Goal: Task Accomplishment & Management: Use online tool/utility

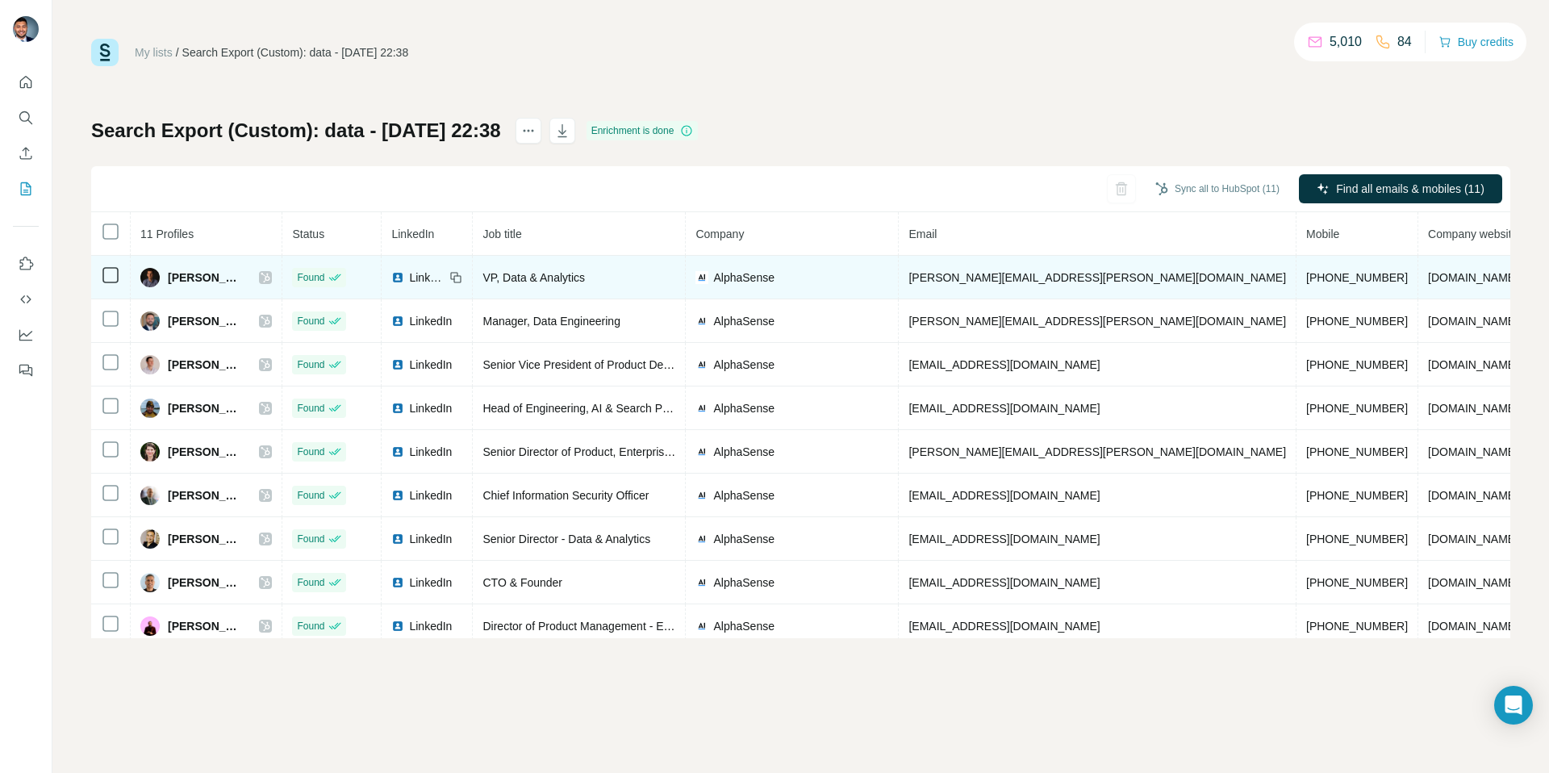
click at [266, 275] on icon at bounding box center [265, 278] width 9 height 10
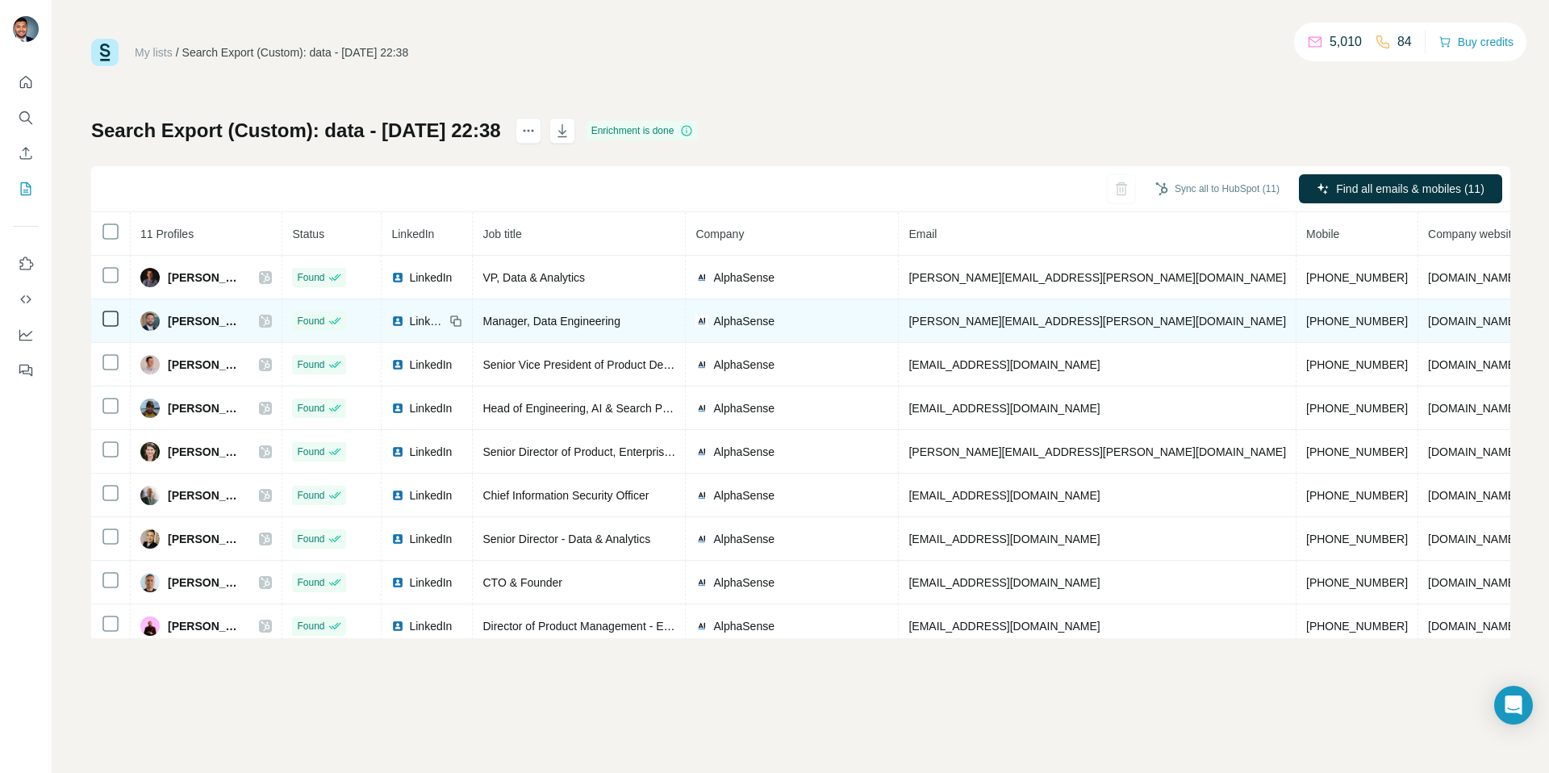
click at [268, 316] on icon at bounding box center [266, 321] width 10 height 13
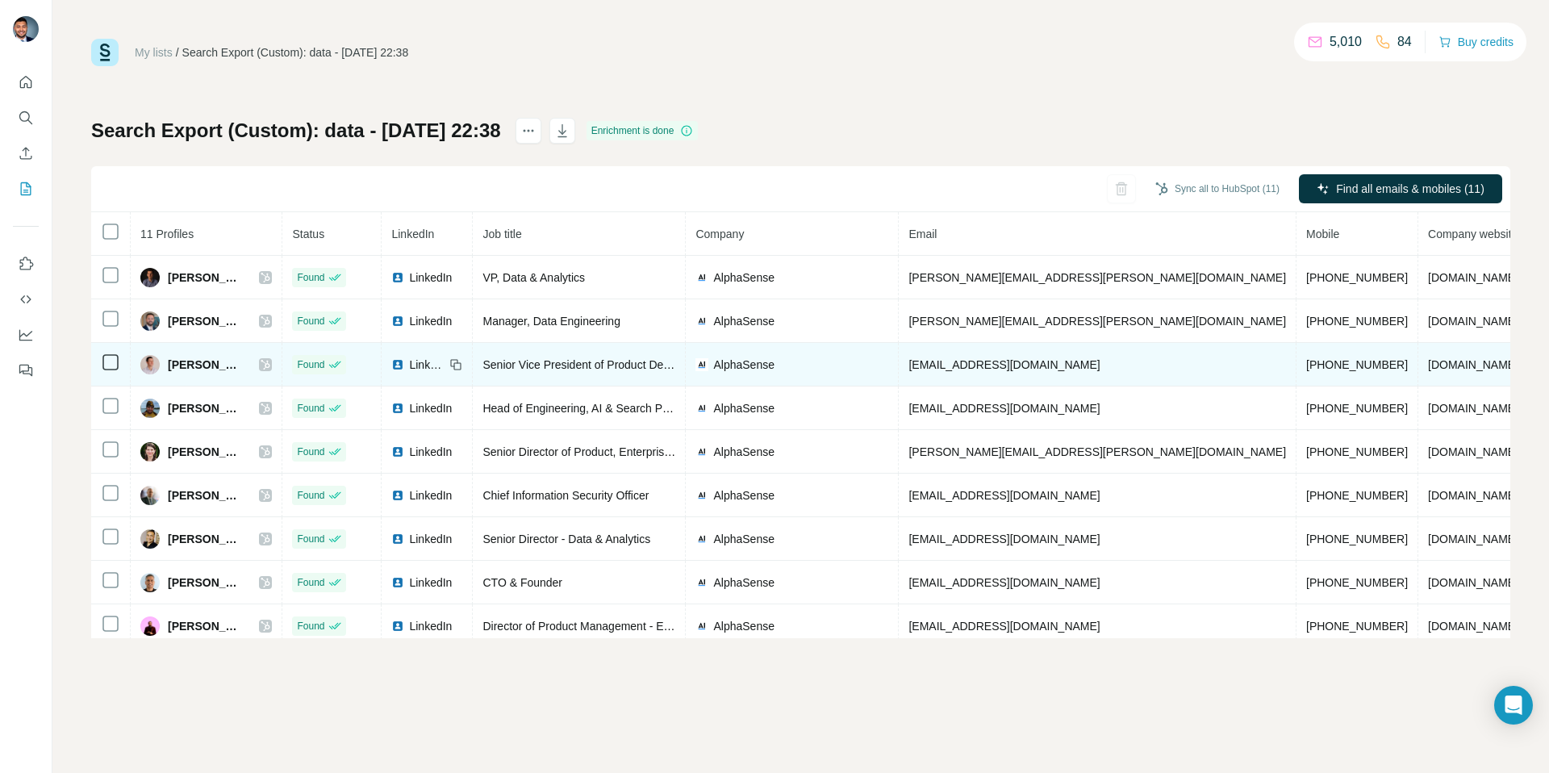
click at [270, 365] on icon at bounding box center [266, 364] width 10 height 13
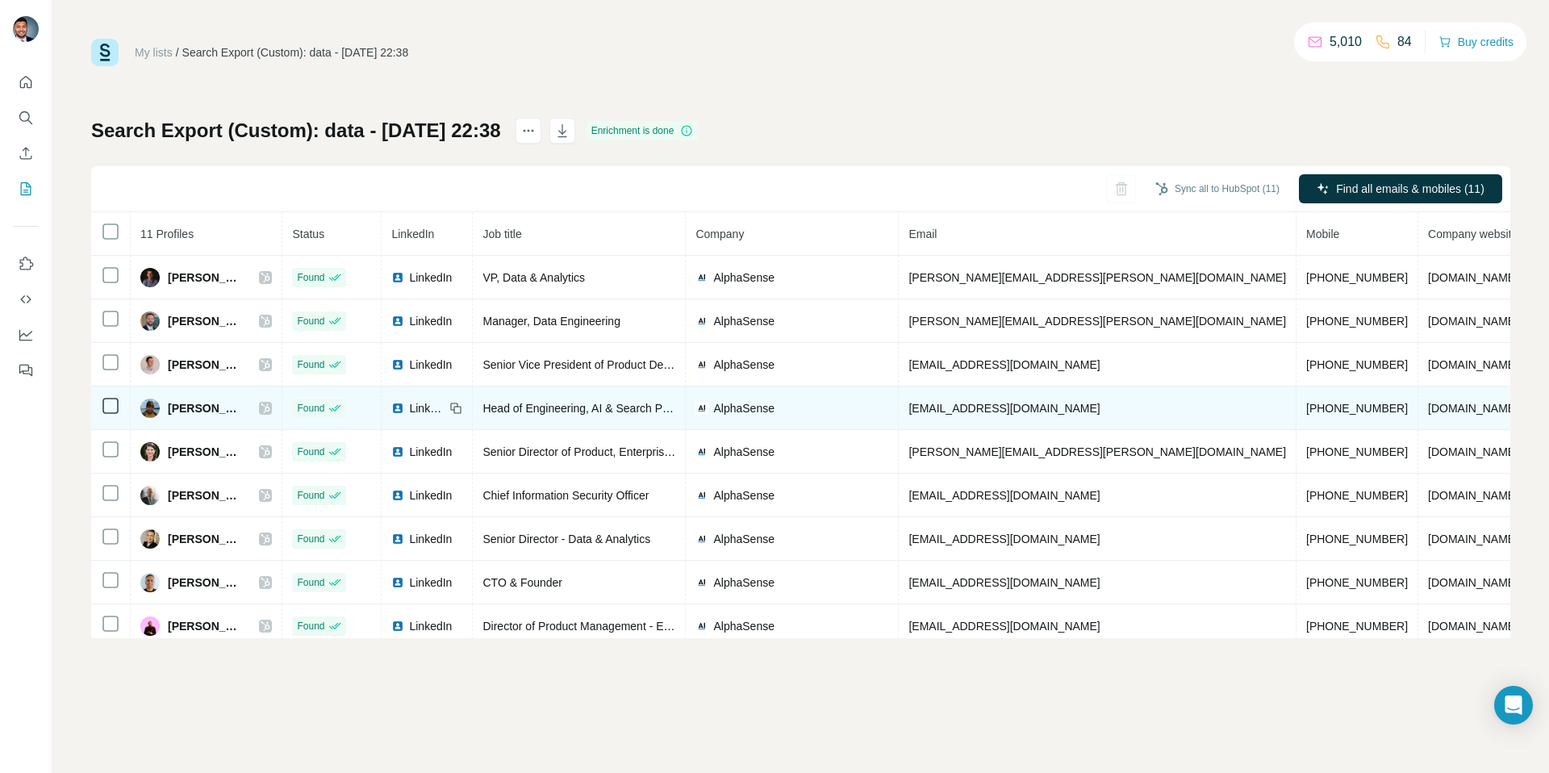
click at [262, 406] on icon at bounding box center [266, 408] width 10 height 13
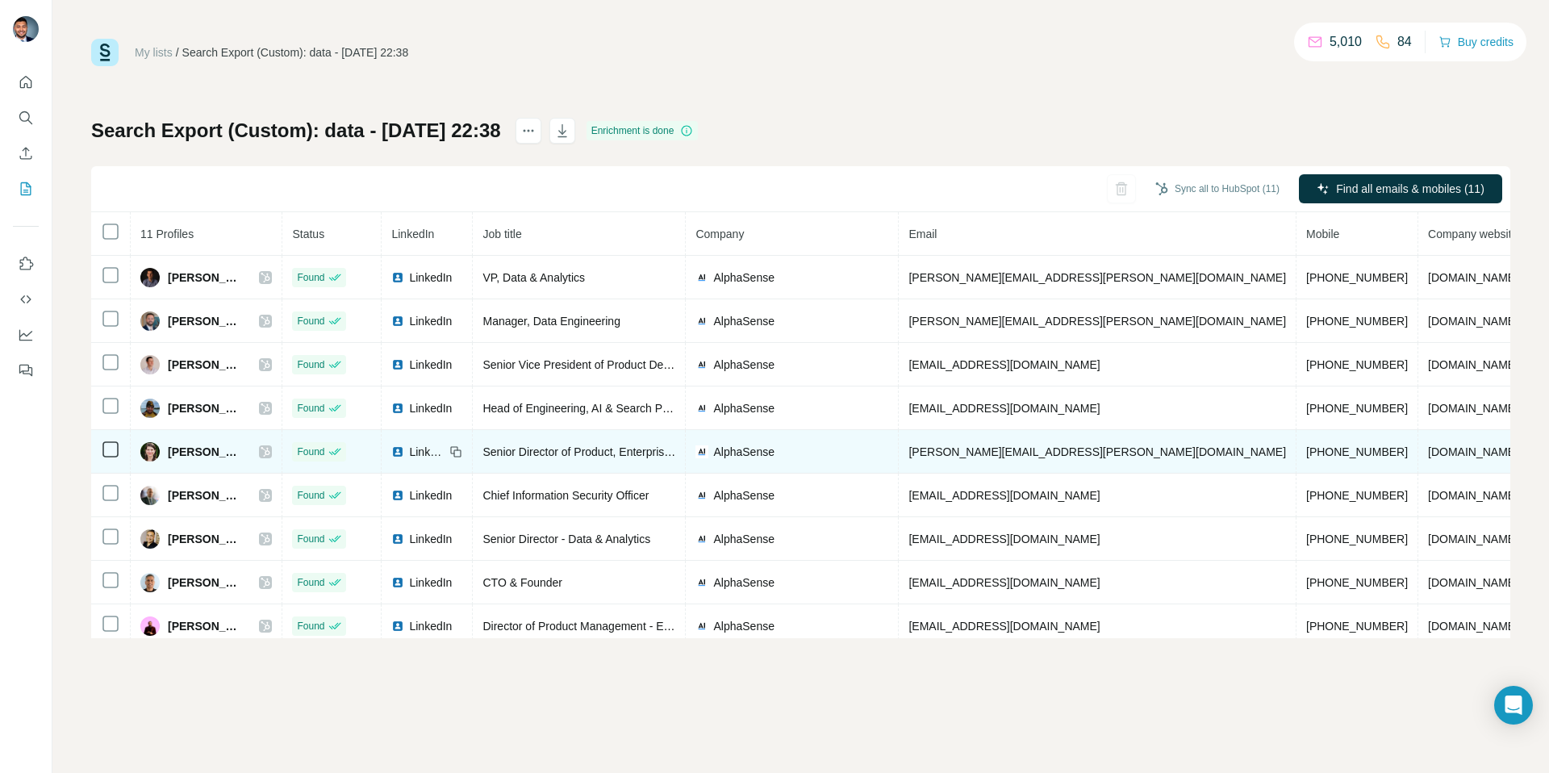
click at [270, 449] on icon at bounding box center [266, 451] width 10 height 13
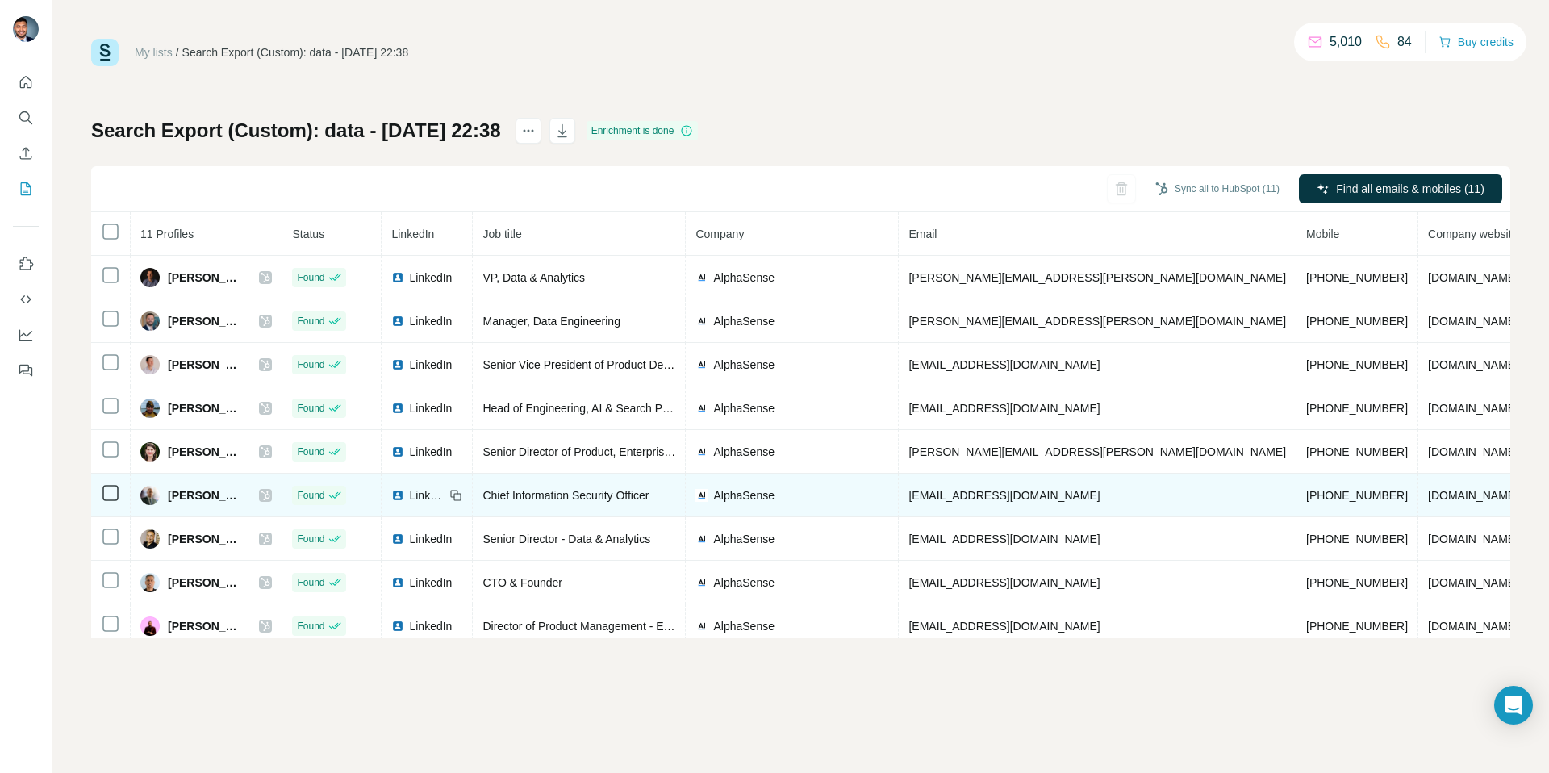
click at [266, 492] on icon at bounding box center [265, 496] width 9 height 10
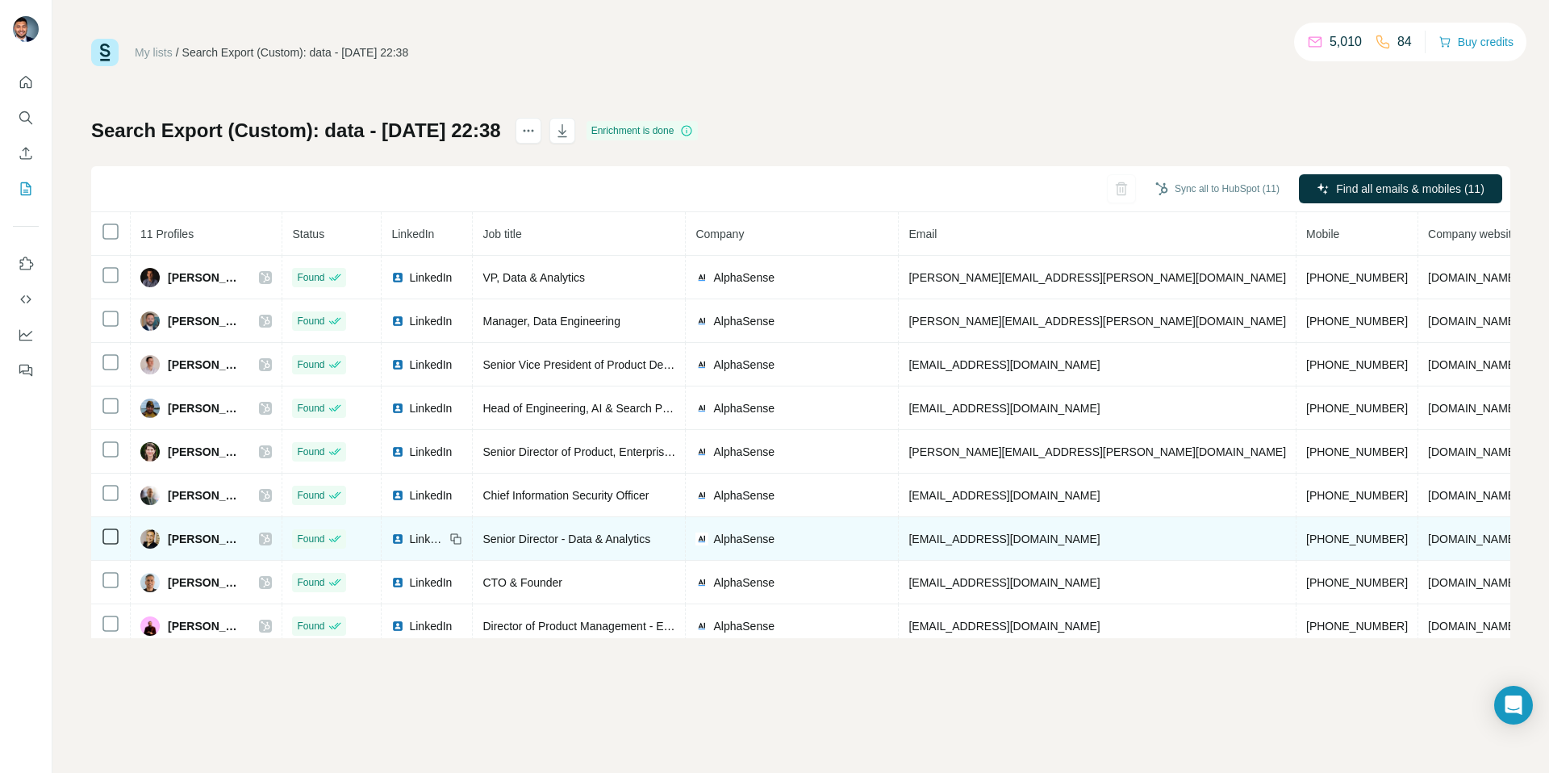
click at [259, 532] on div "[PERSON_NAME]" at bounding box center [206, 538] width 132 height 19
click at [261, 535] on div at bounding box center [265, 539] width 13 height 13
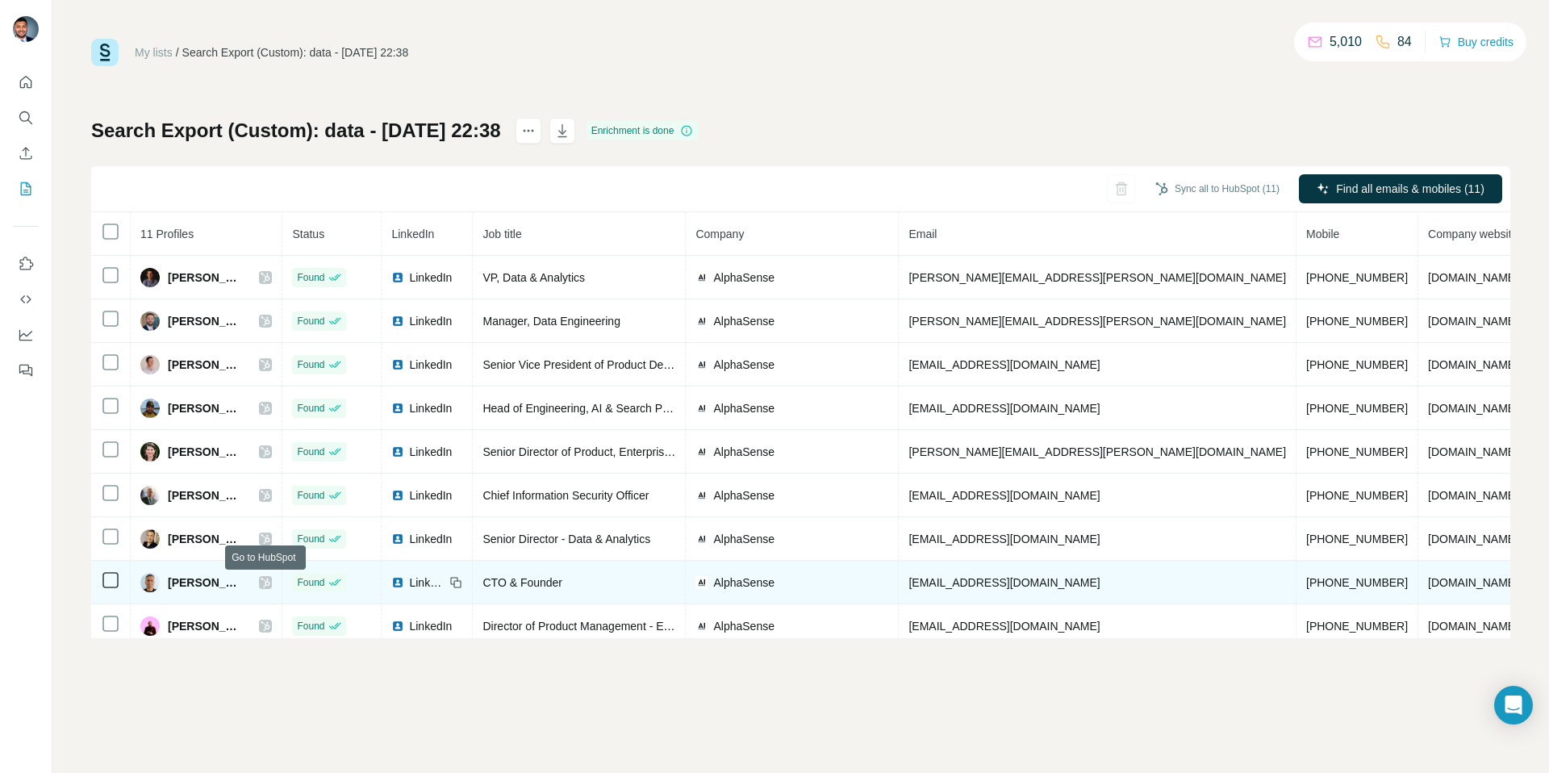
click at [265, 583] on icon at bounding box center [266, 582] width 10 height 13
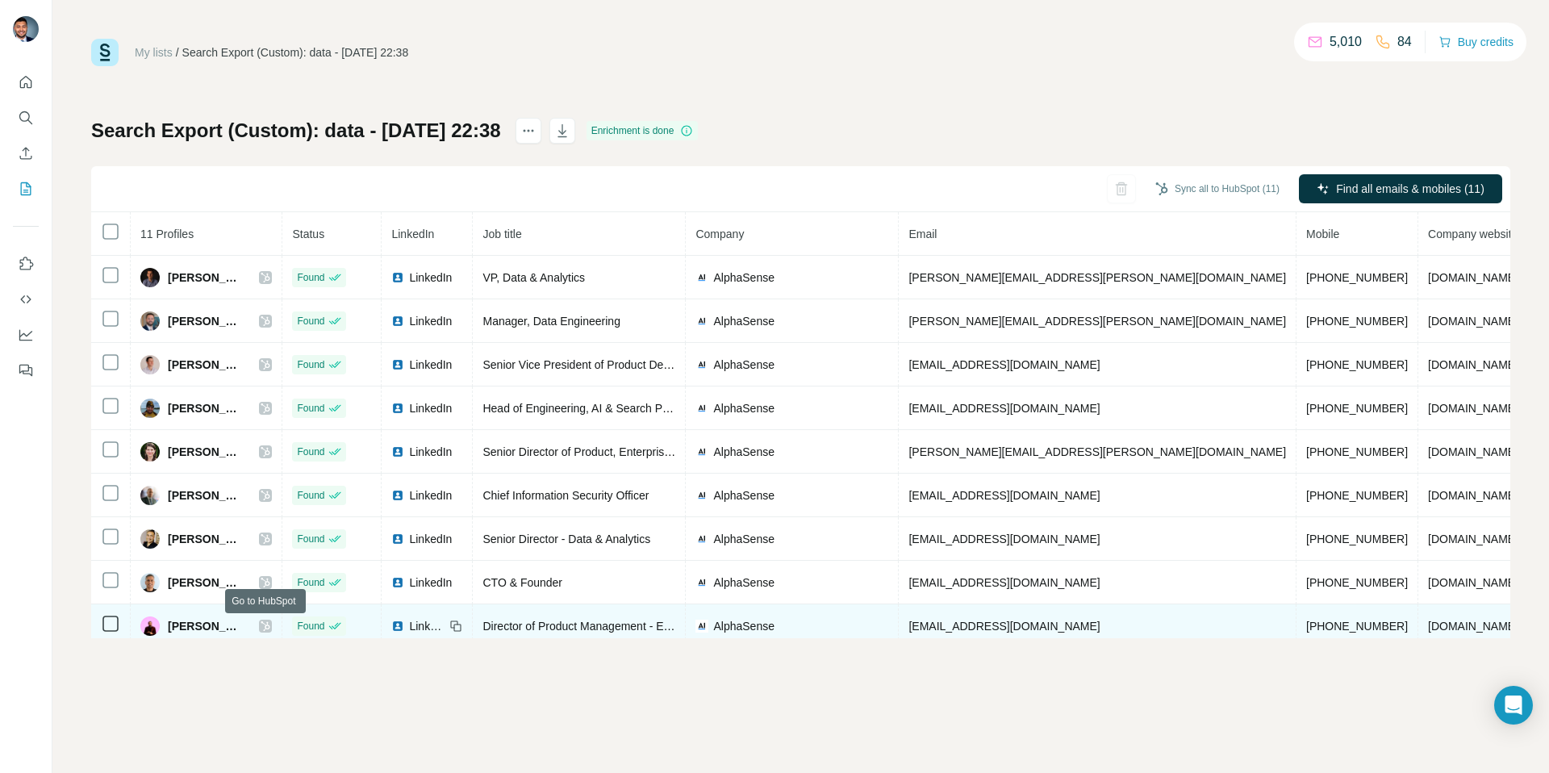
click at [267, 621] on icon at bounding box center [266, 626] width 10 height 13
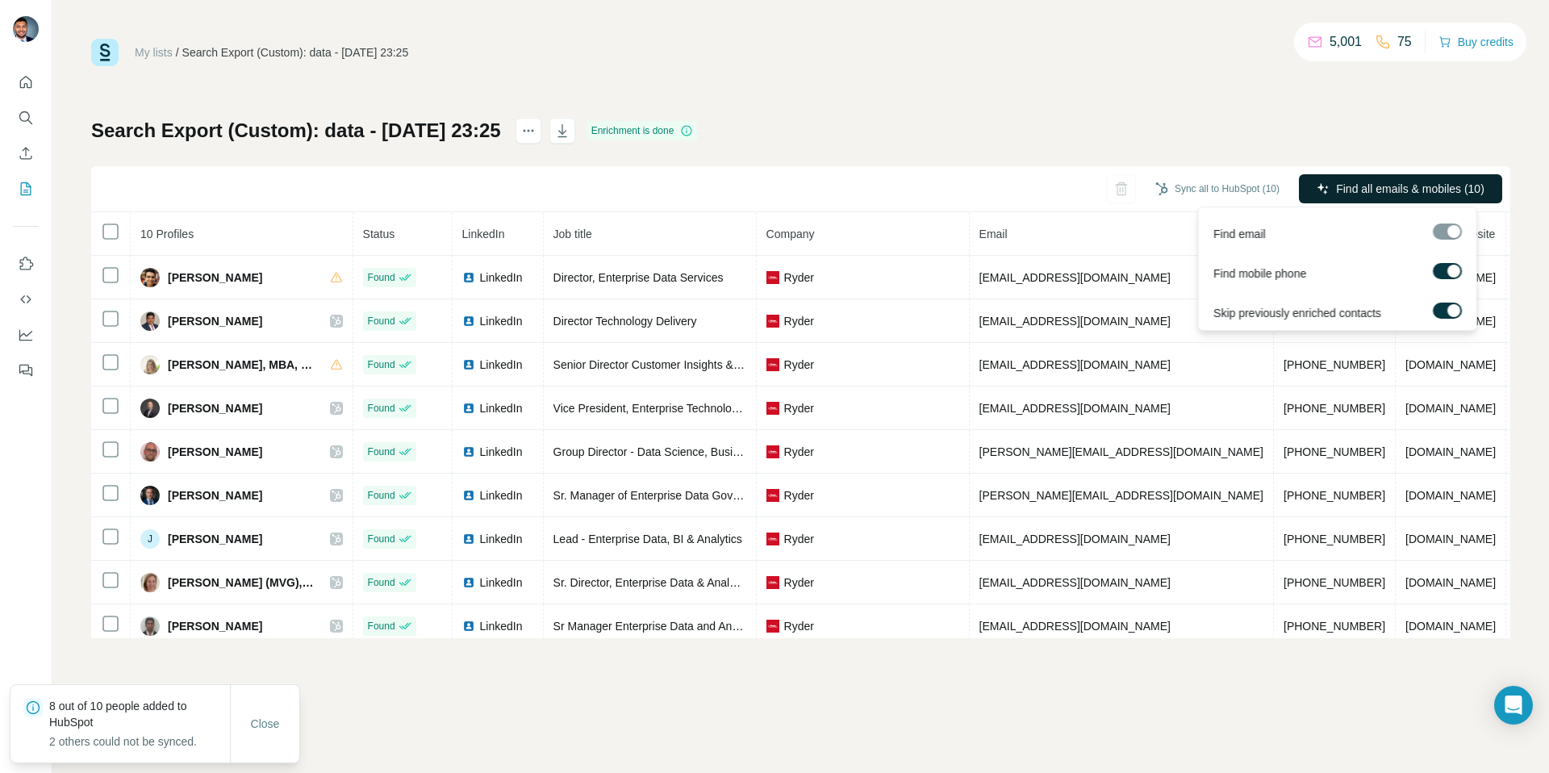
click at [1379, 187] on span "Find all emails & mobiles (10)" at bounding box center [1410, 189] width 148 height 16
click at [1018, 153] on div "Search Export (Custom): data - 26/08/2025 23:25 Enrichment is done Sync all to …" at bounding box center [800, 378] width 1419 height 520
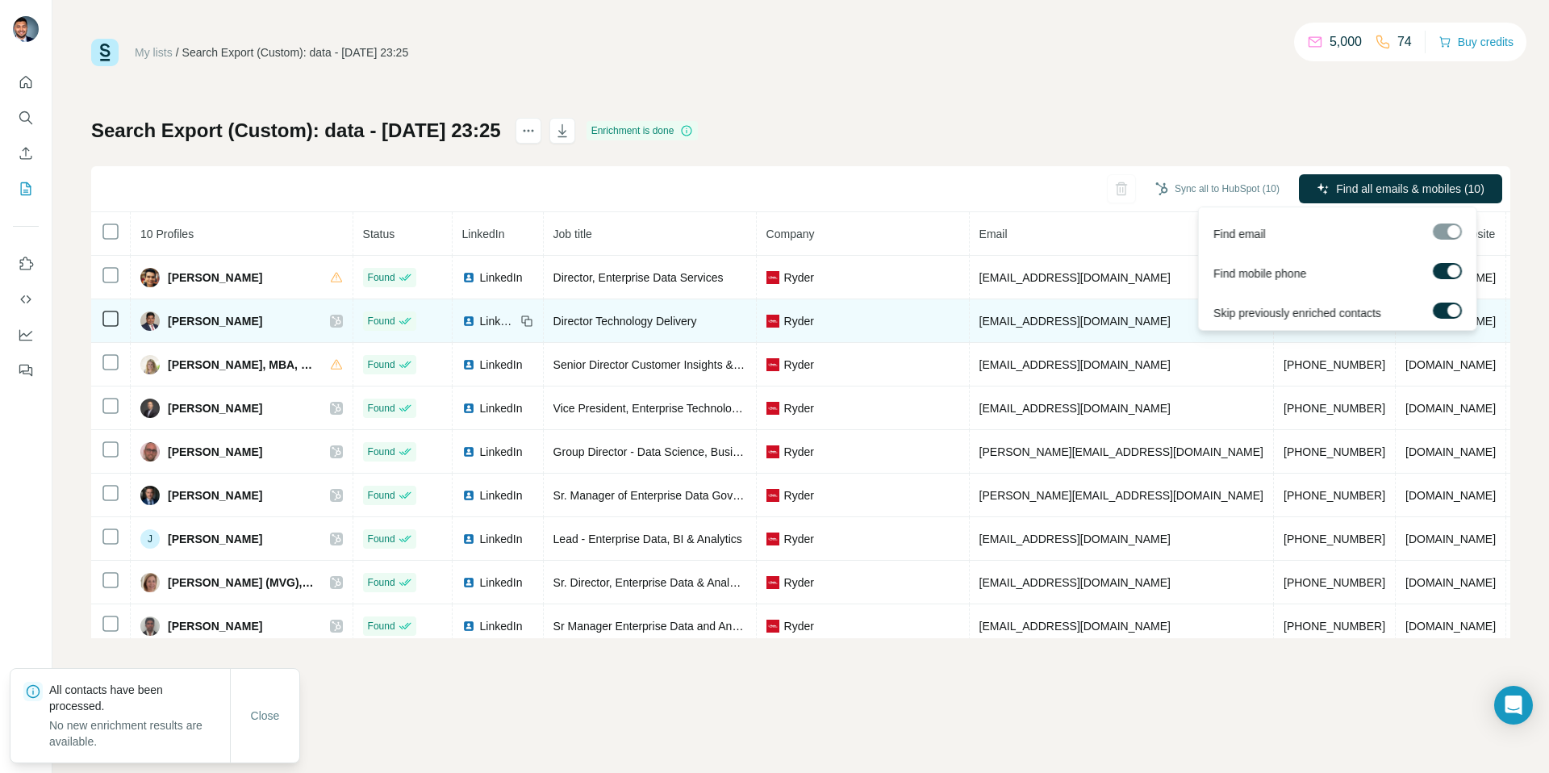
click at [341, 322] on icon at bounding box center [337, 321] width 10 height 13
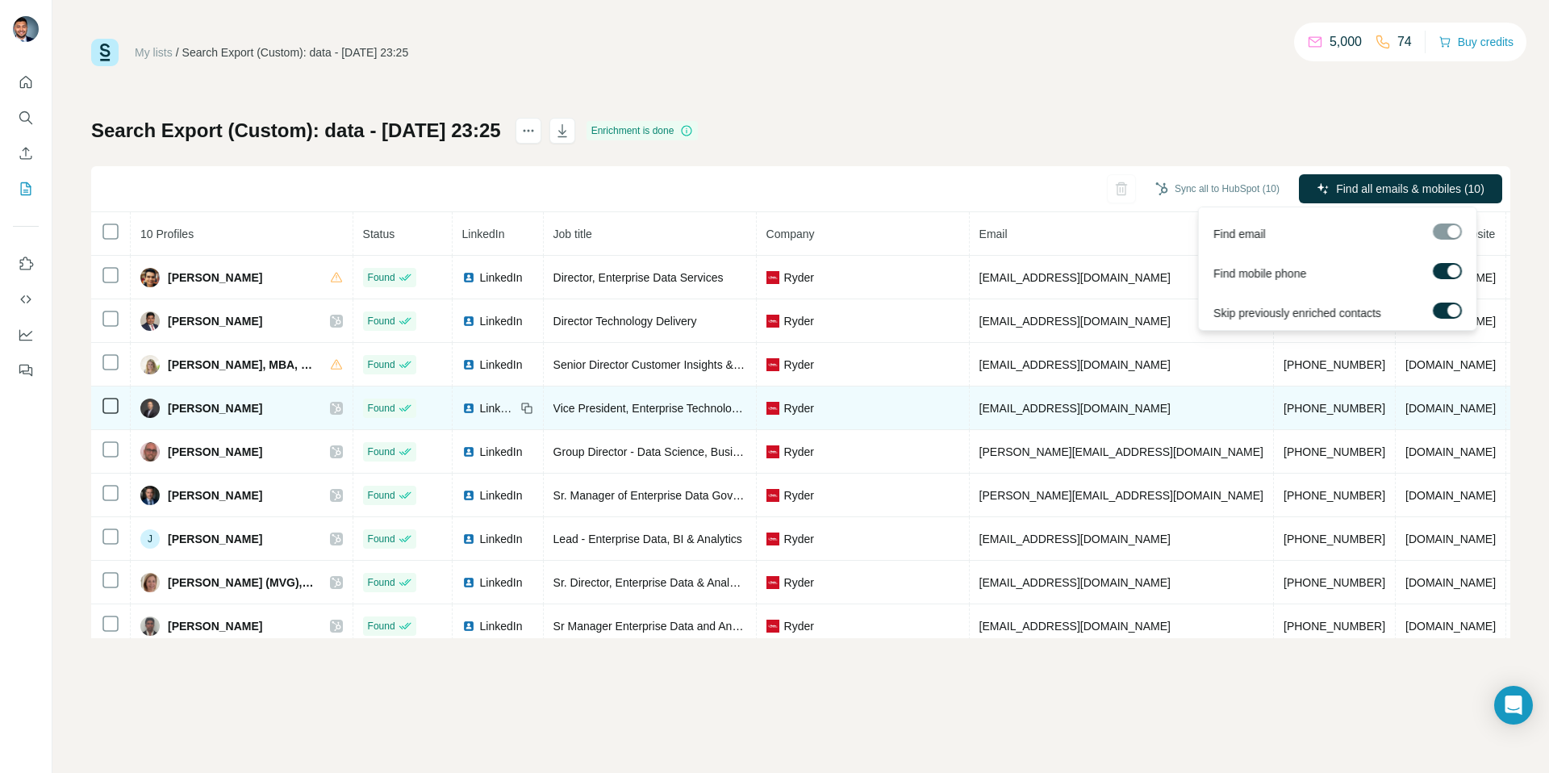
click at [341, 412] on icon at bounding box center [337, 408] width 10 height 13
